Goal: Information Seeking & Learning: Understand process/instructions

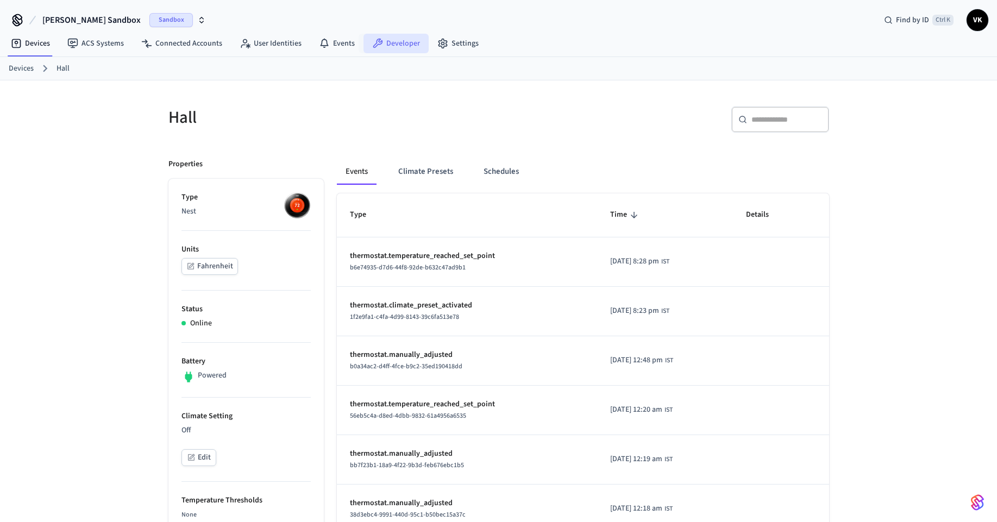
click at [384, 43] on link "Developer" at bounding box center [396, 44] width 65 height 20
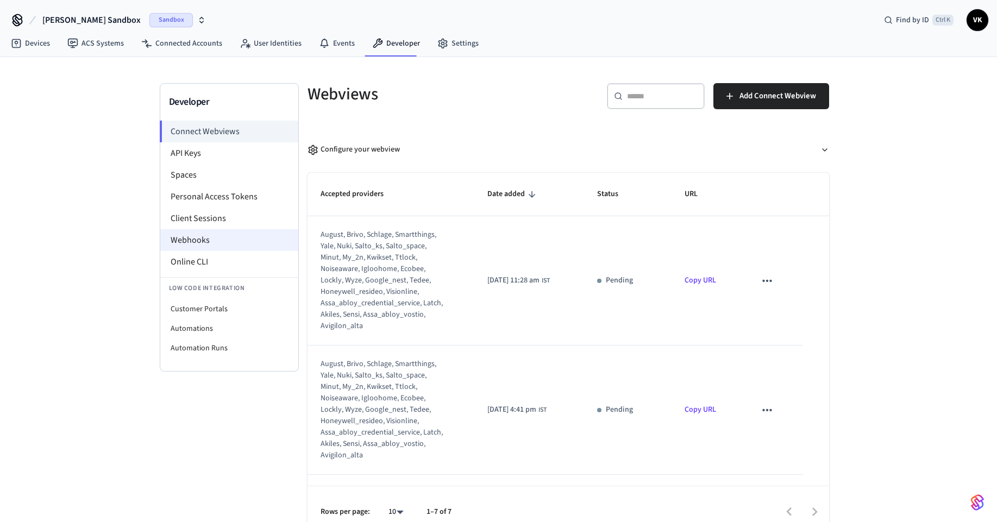
click at [227, 236] on li "Webhooks" at bounding box center [229, 240] width 138 height 22
click at [194, 241] on li "Webhooks" at bounding box center [229, 240] width 138 height 22
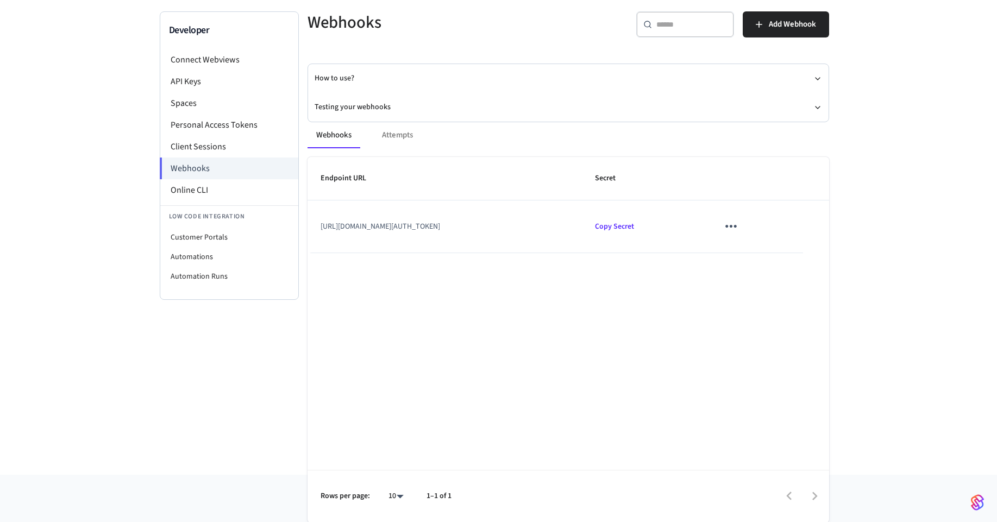
scroll to position [72, 0]
click at [337, 77] on button "How to use?" at bounding box center [569, 78] width 508 height 29
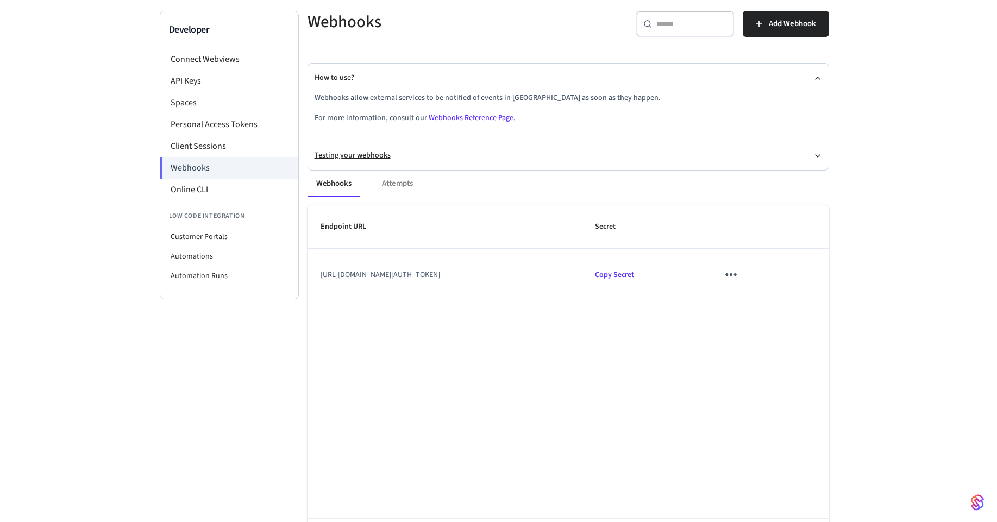
click at [365, 157] on button "Testing your webhooks" at bounding box center [569, 155] width 508 height 29
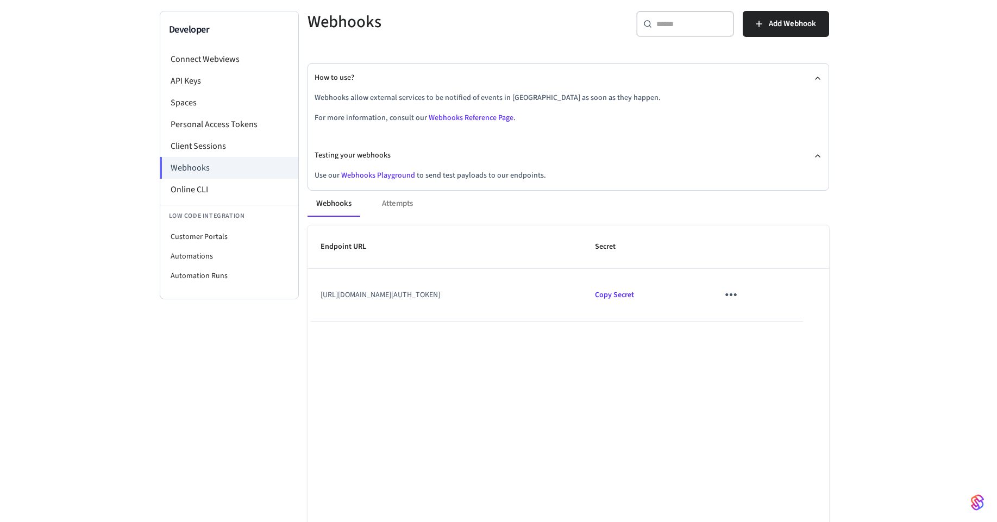
click at [384, 177] on link "Webhooks Playground" at bounding box center [378, 175] width 74 height 11
